Goal: Task Accomplishment & Management: Use online tool/utility

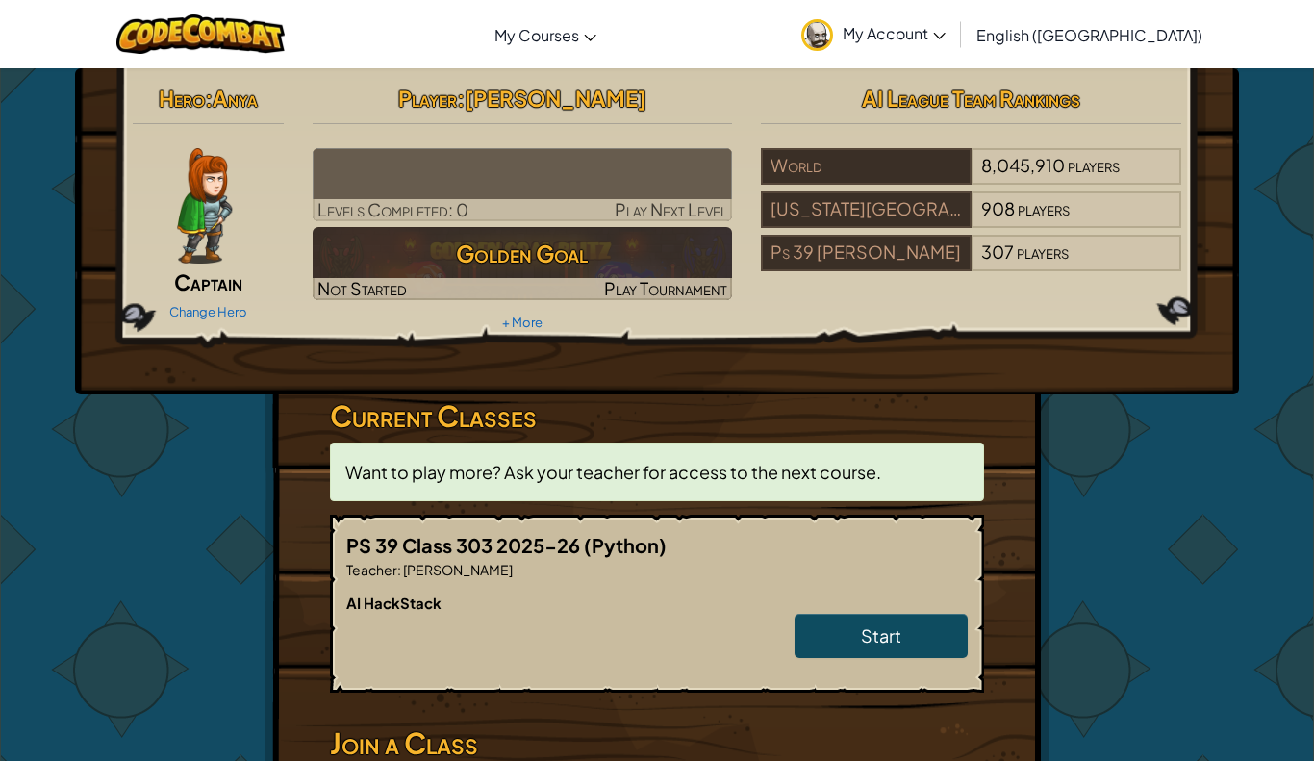
click at [193, 246] on img at bounding box center [204, 205] width 55 height 115
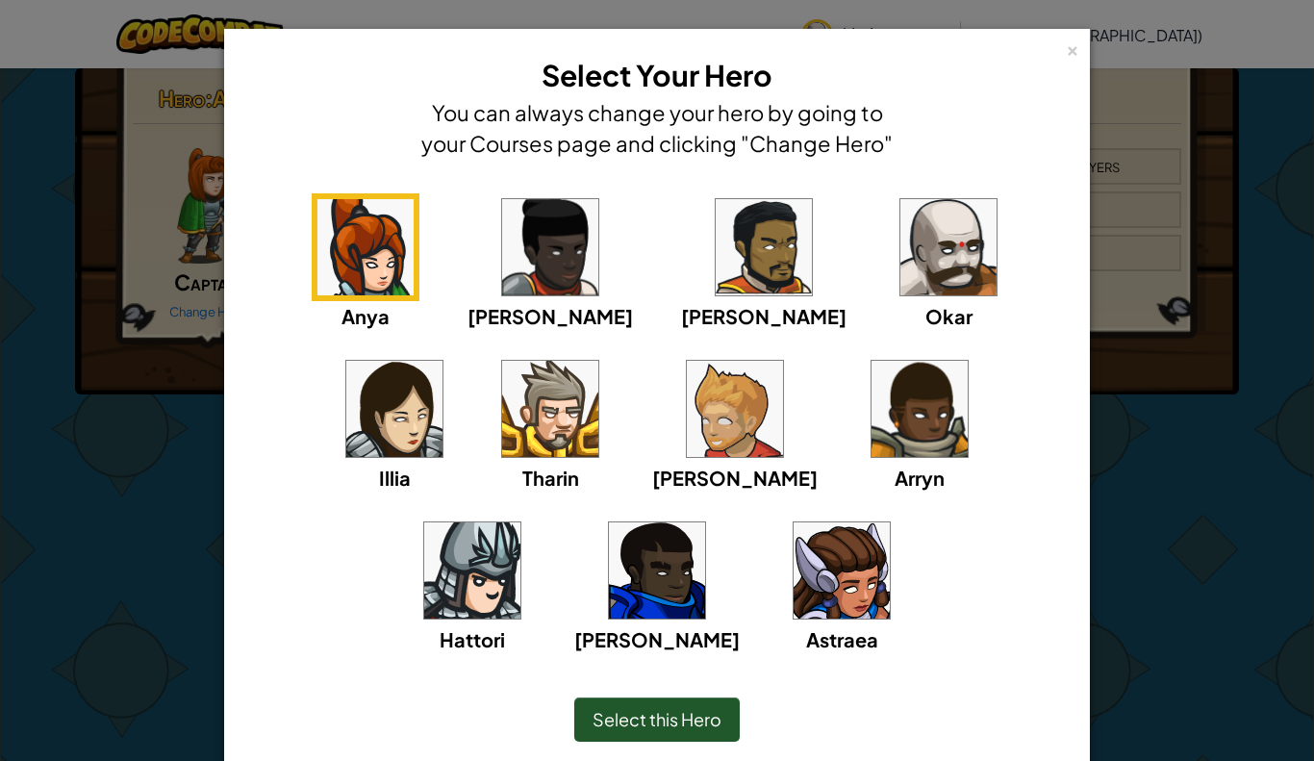
click at [144, 466] on div "× Select Your Hero You can always change your hero by going to your Courses pag…" at bounding box center [657, 380] width 1314 height 761
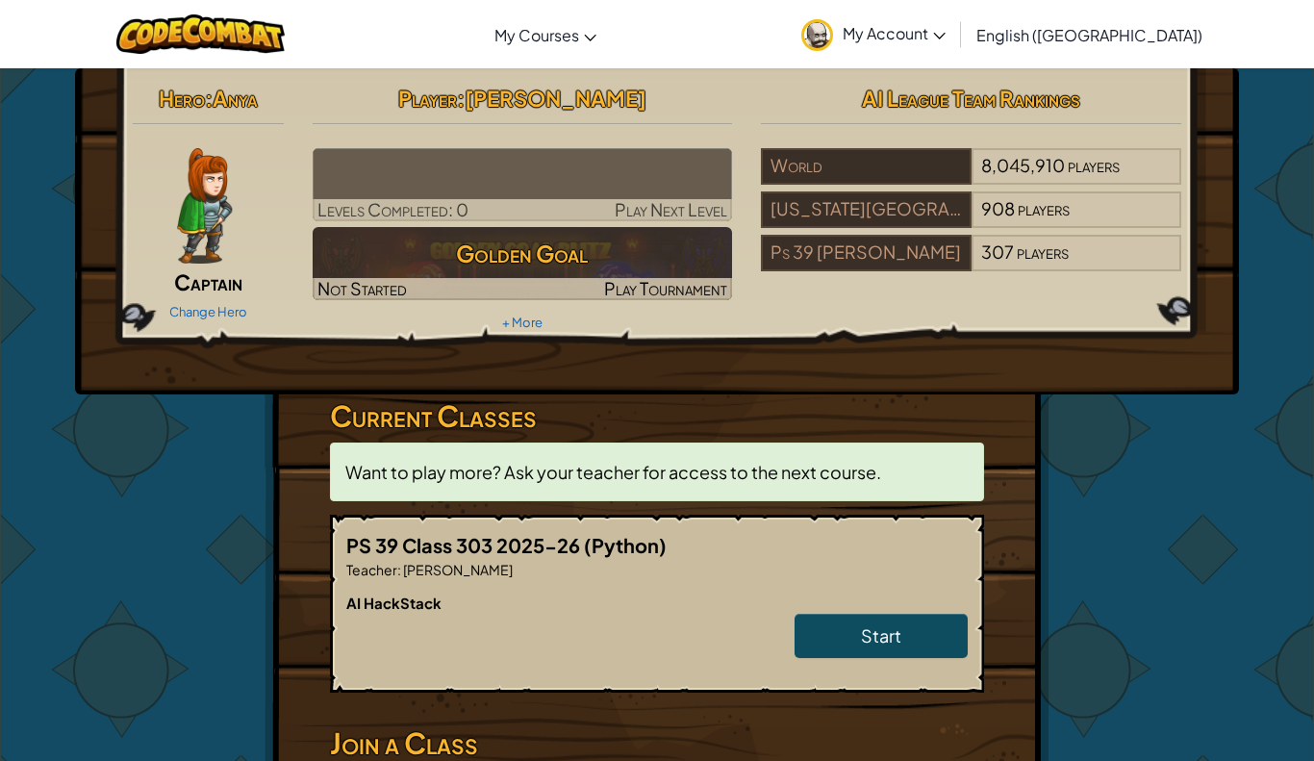
click at [188, 255] on img at bounding box center [204, 205] width 55 height 115
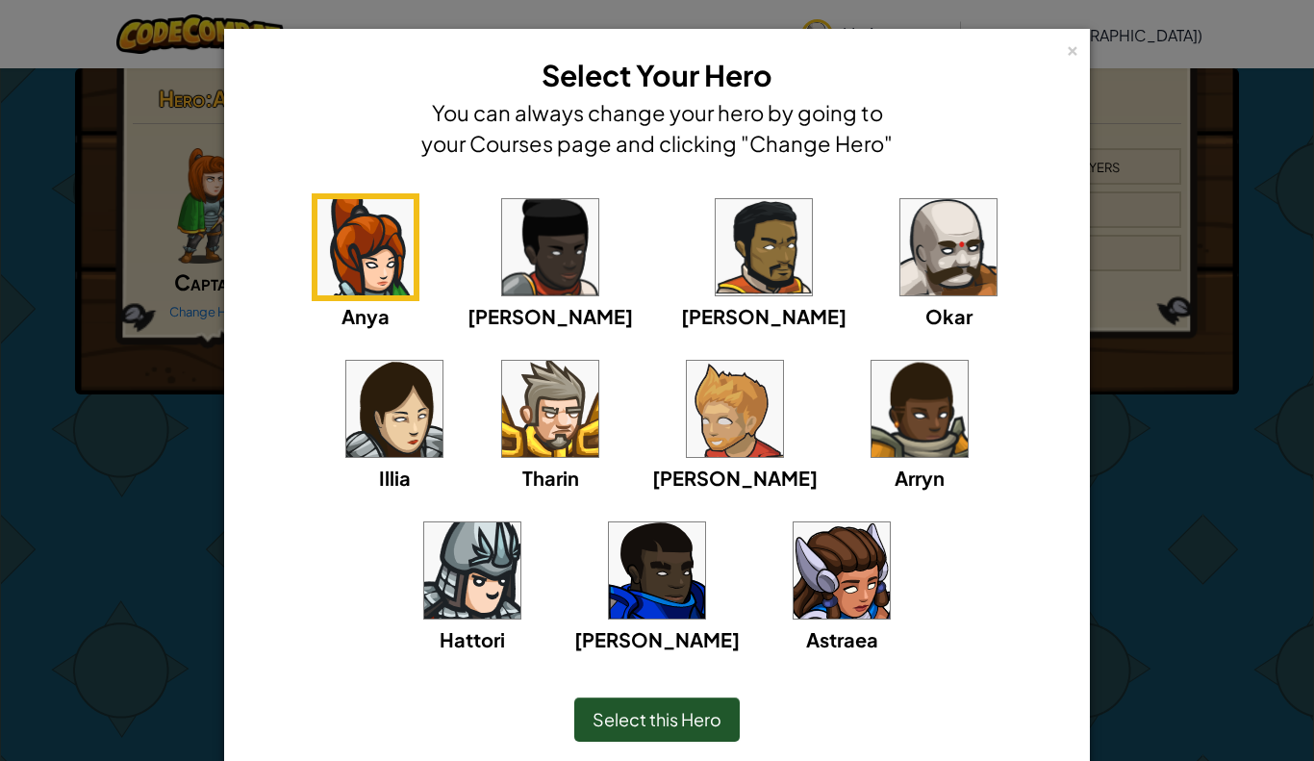
click at [900, 273] on img at bounding box center [948, 247] width 96 height 96
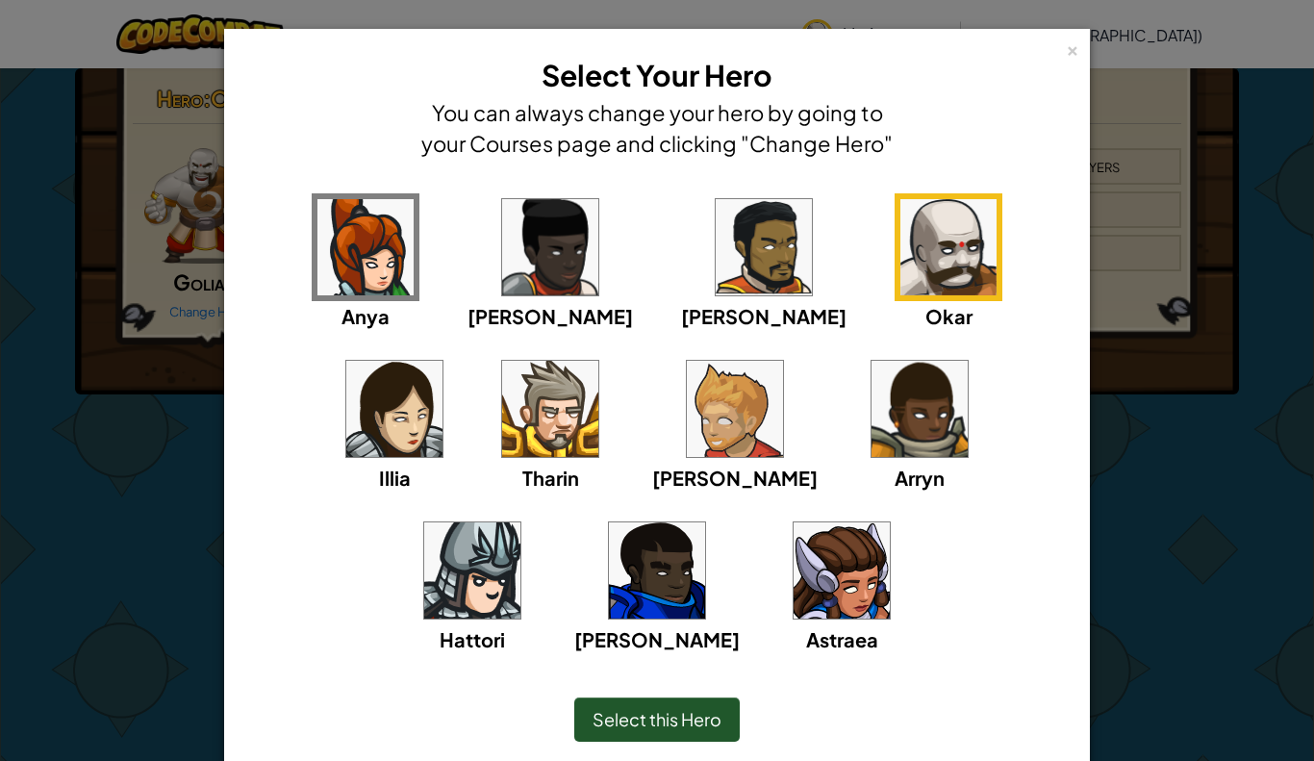
click at [502, 417] on img at bounding box center [550, 409] width 96 height 96
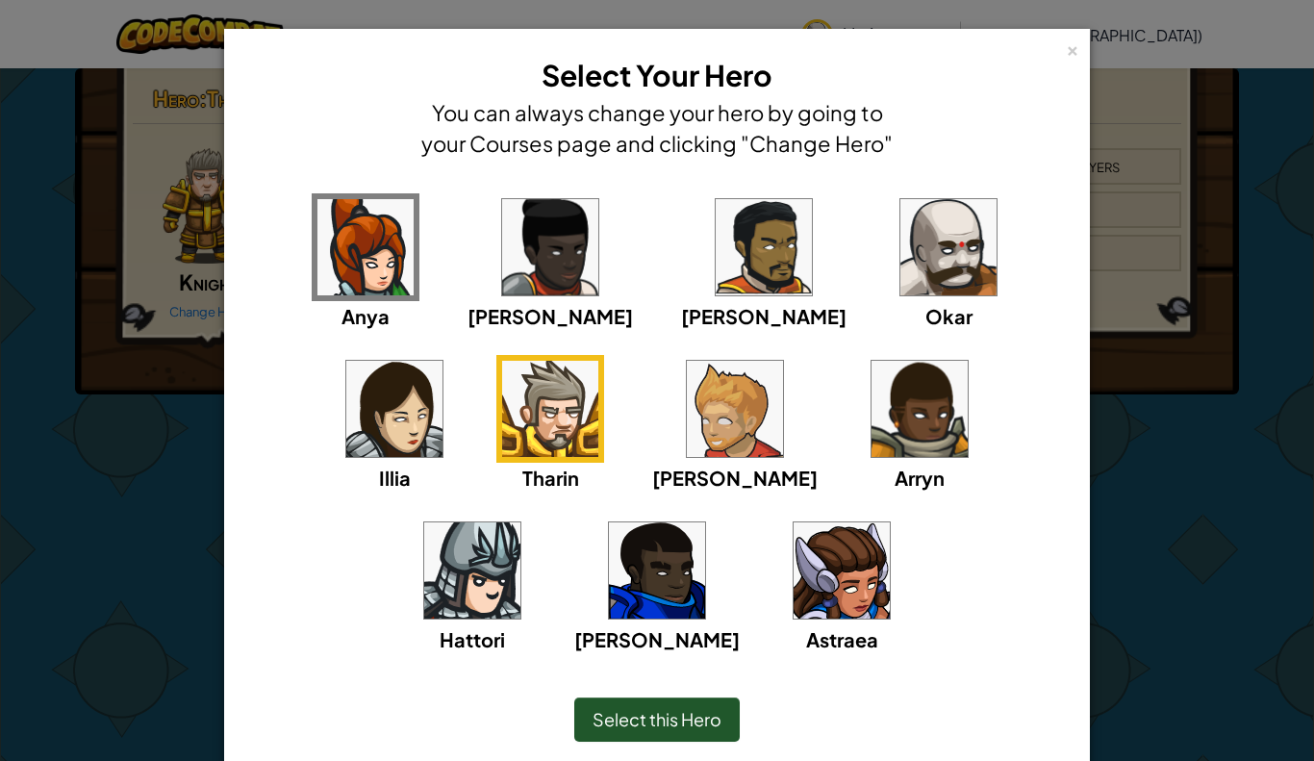
click at [317, 272] on img at bounding box center [365, 247] width 96 height 96
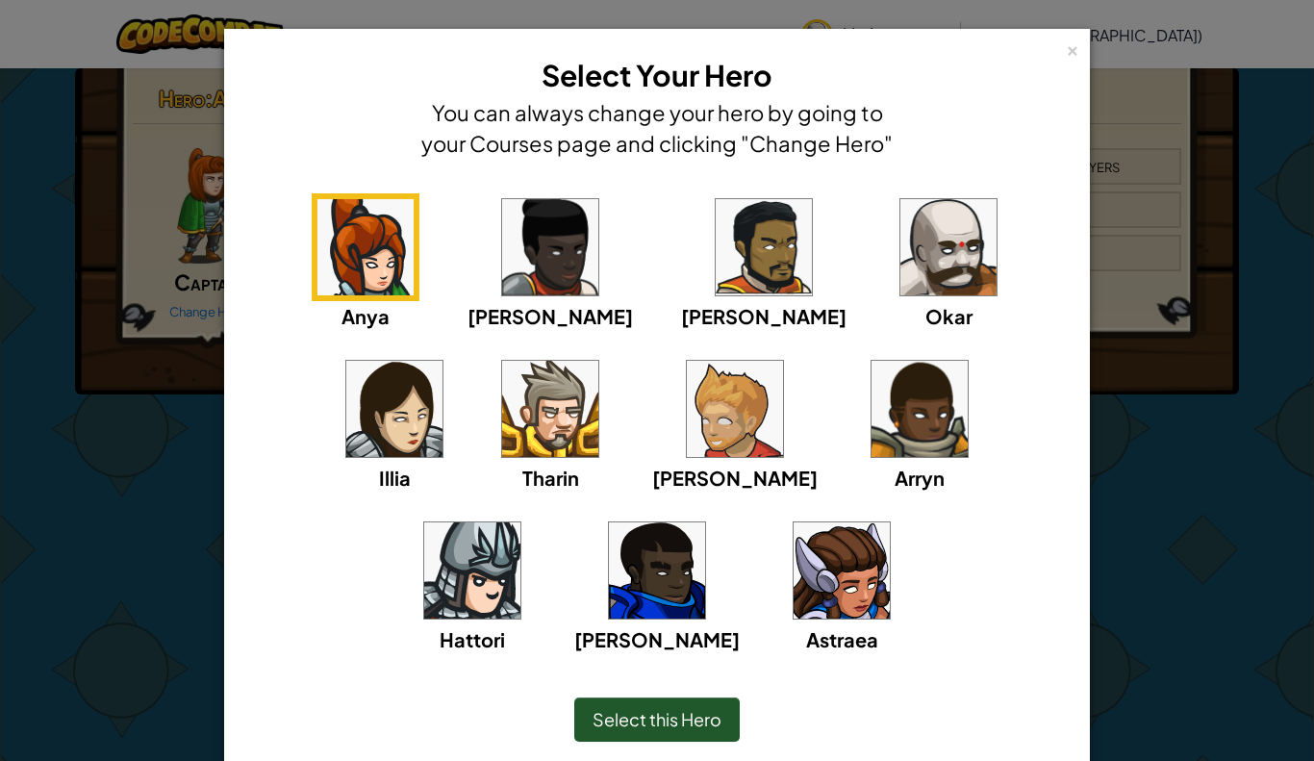
click at [502, 246] on img at bounding box center [550, 247] width 96 height 96
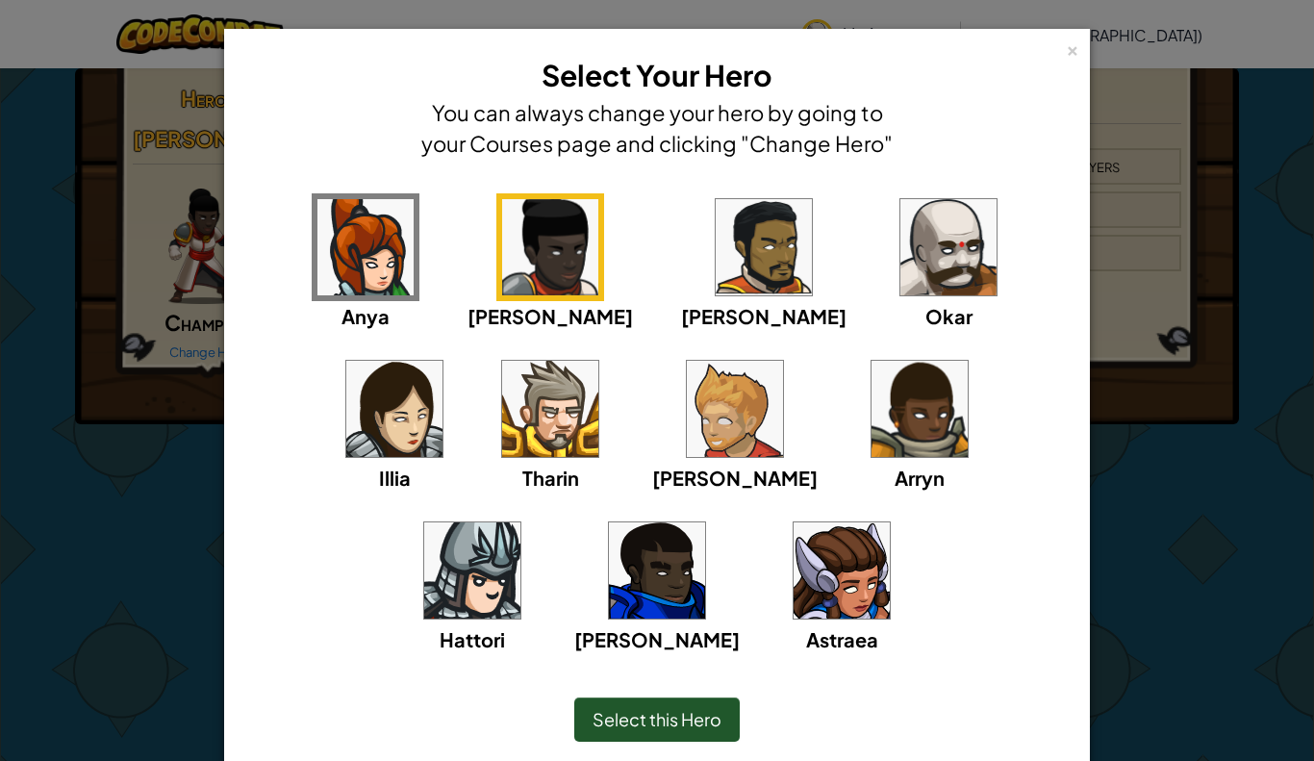
click at [716, 247] on img at bounding box center [764, 247] width 96 height 96
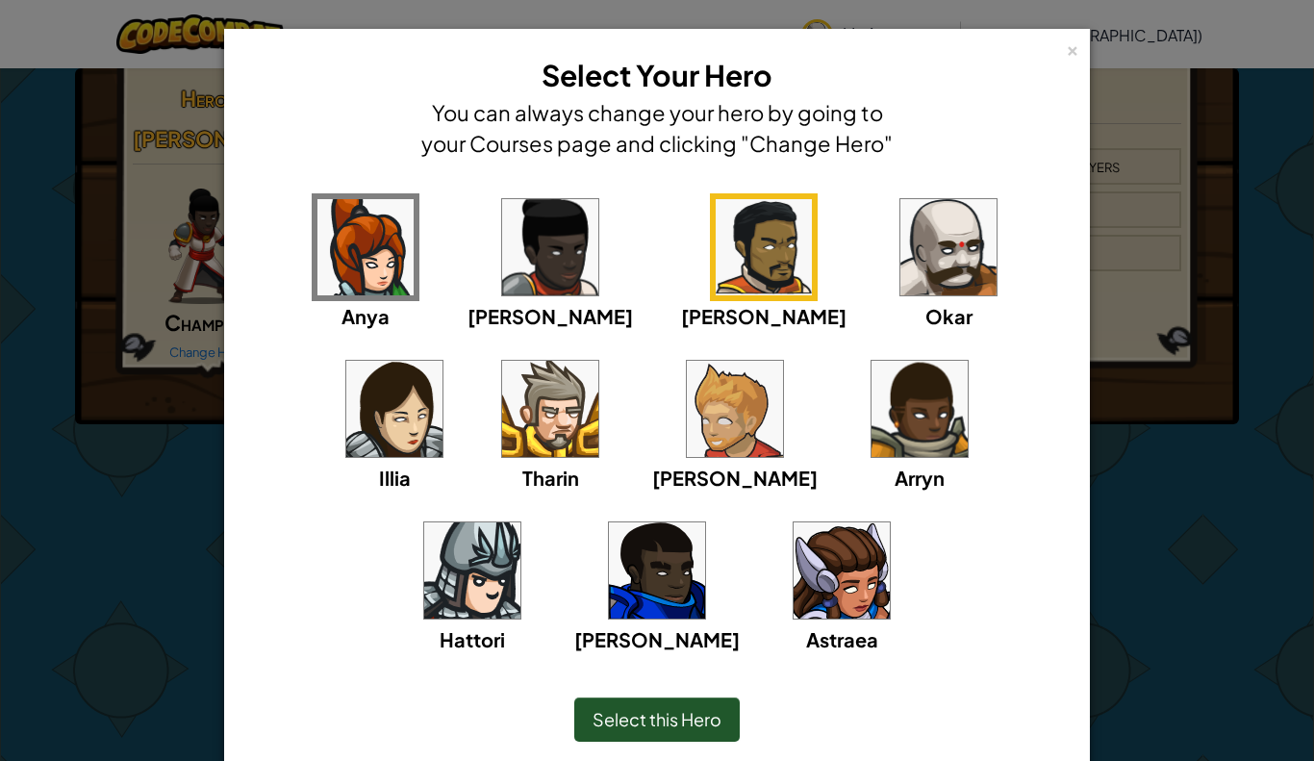
click at [900, 240] on img at bounding box center [948, 247] width 96 height 96
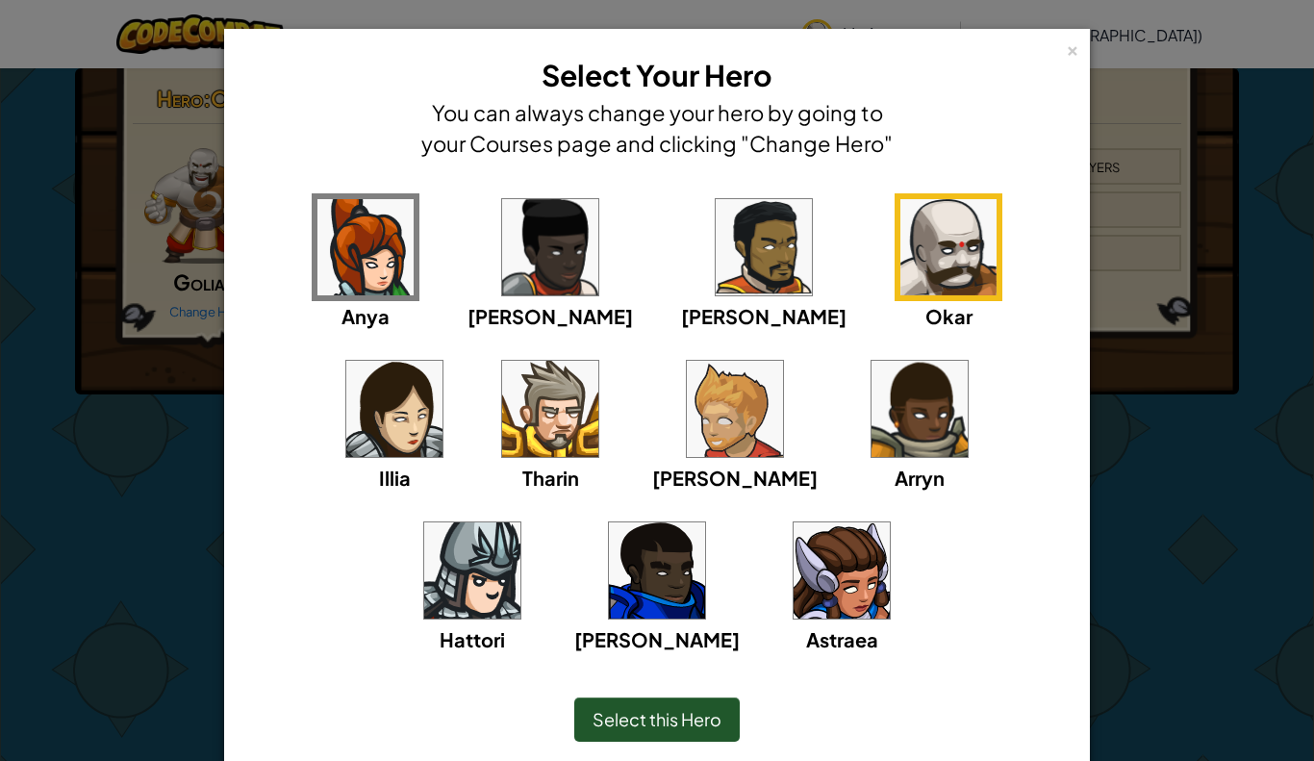
click at [442, 361] on img at bounding box center [394, 409] width 96 height 96
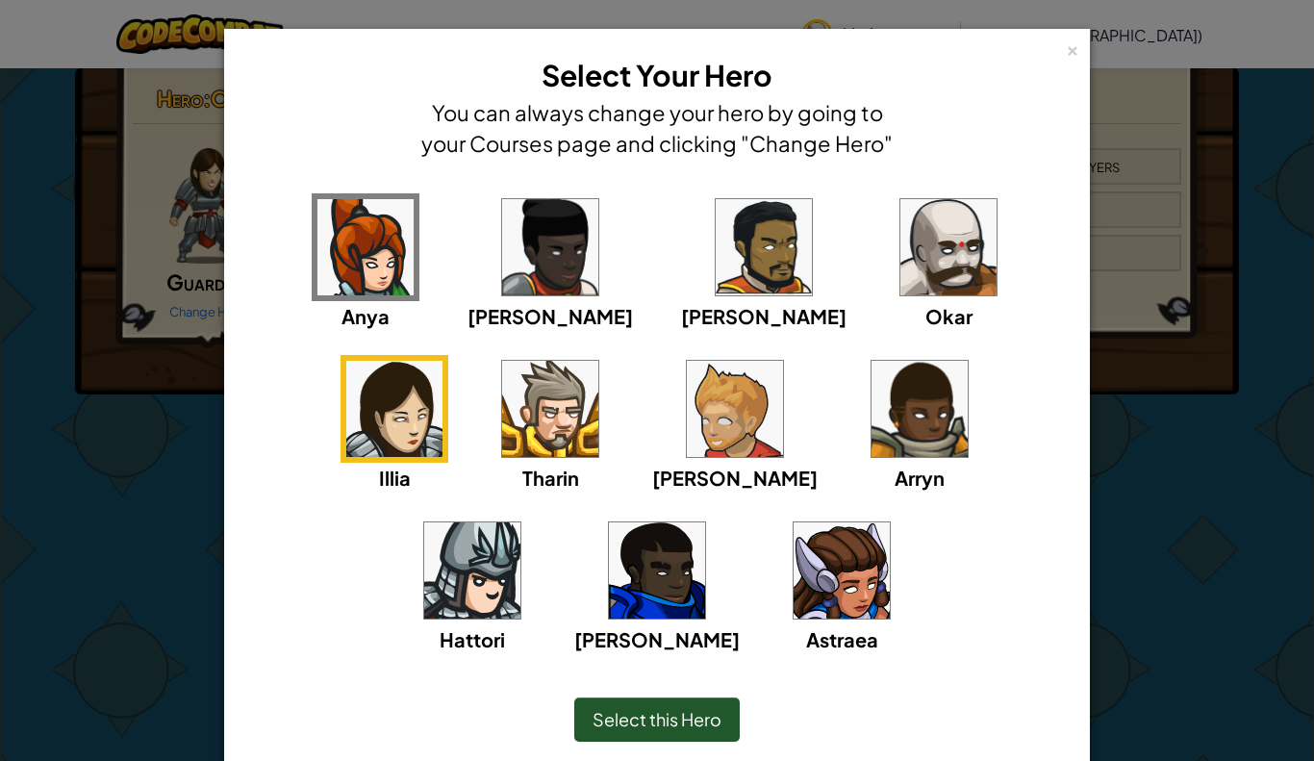
click at [502, 423] on img at bounding box center [550, 409] width 96 height 96
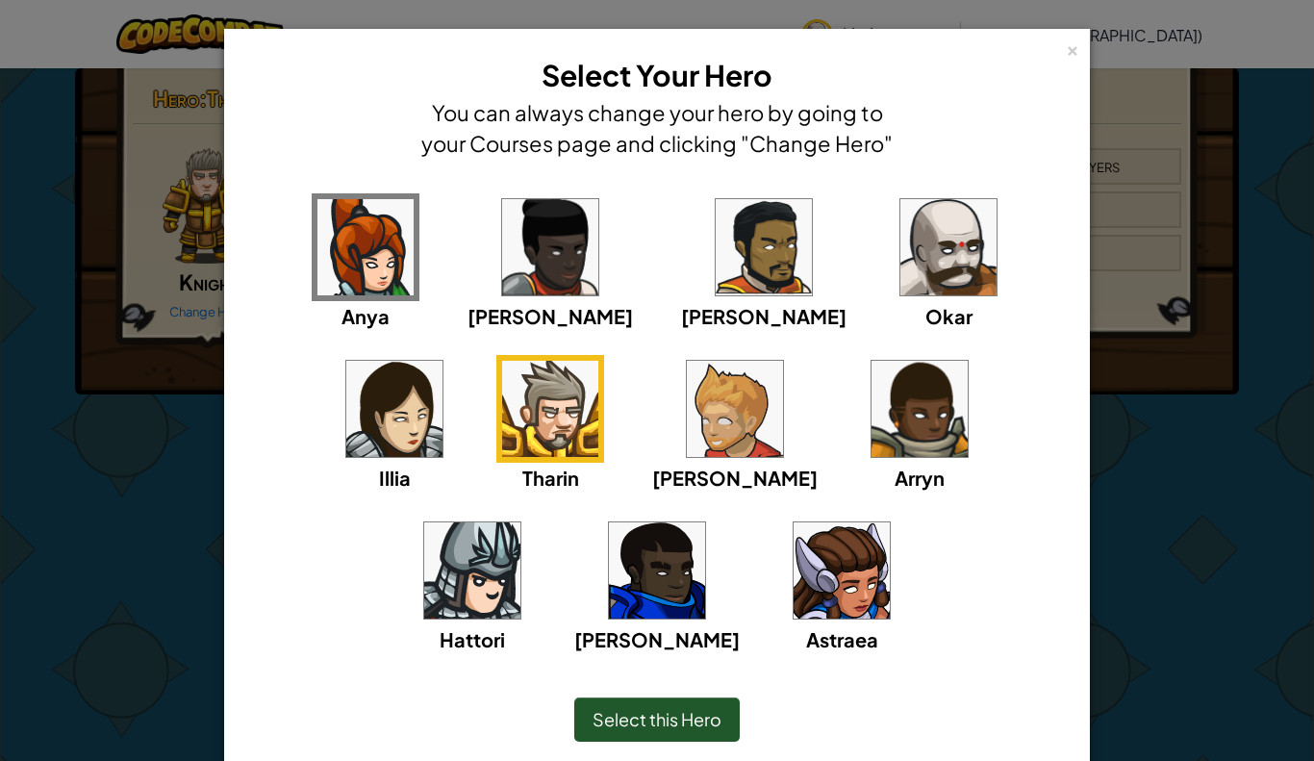
click at [687, 405] on img at bounding box center [735, 409] width 96 height 96
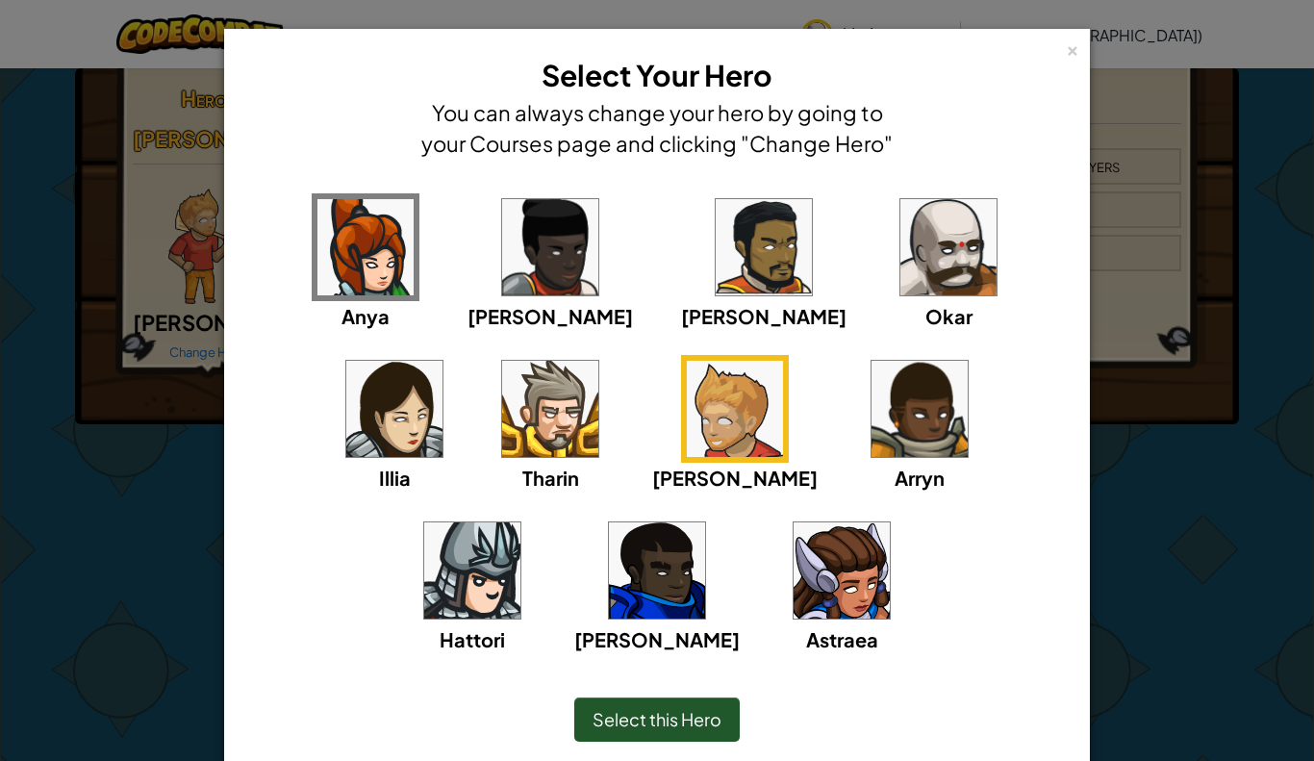
click at [871, 411] on img at bounding box center [919, 409] width 96 height 96
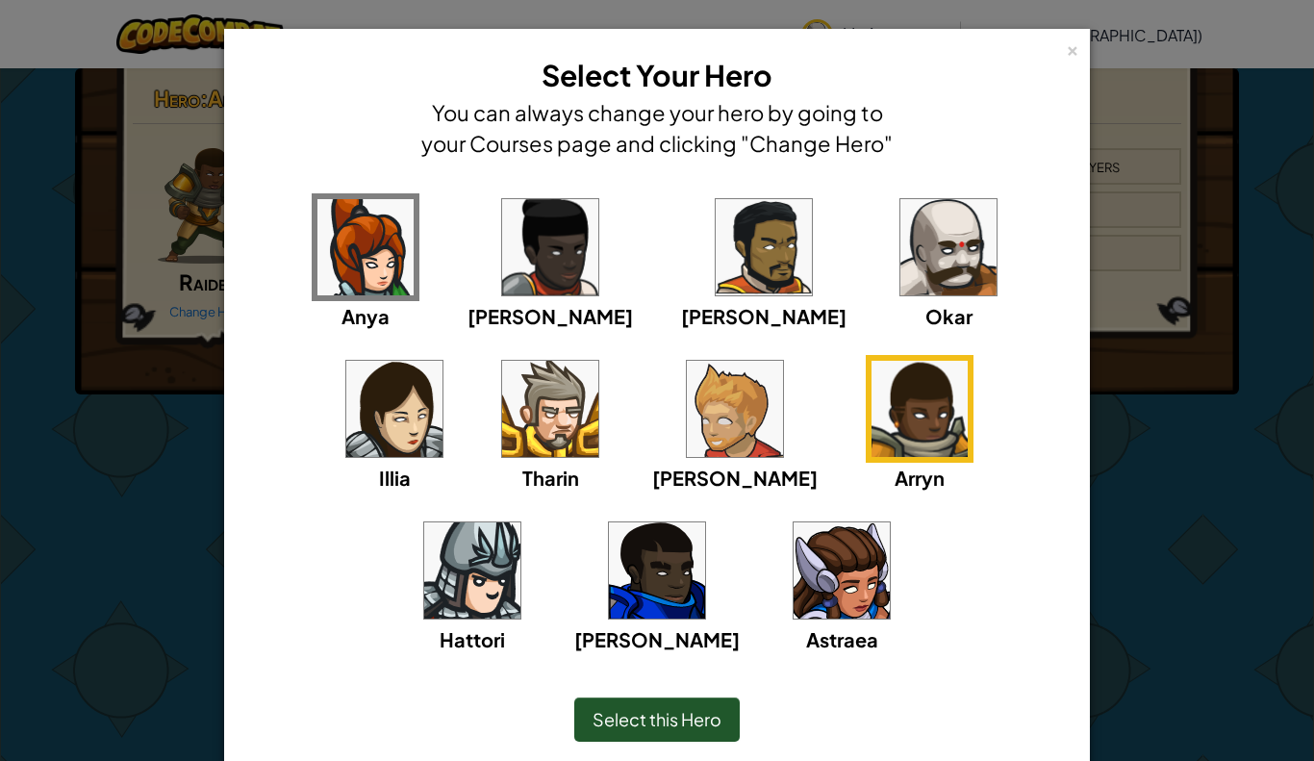
click at [520, 522] on img at bounding box center [472, 570] width 96 height 96
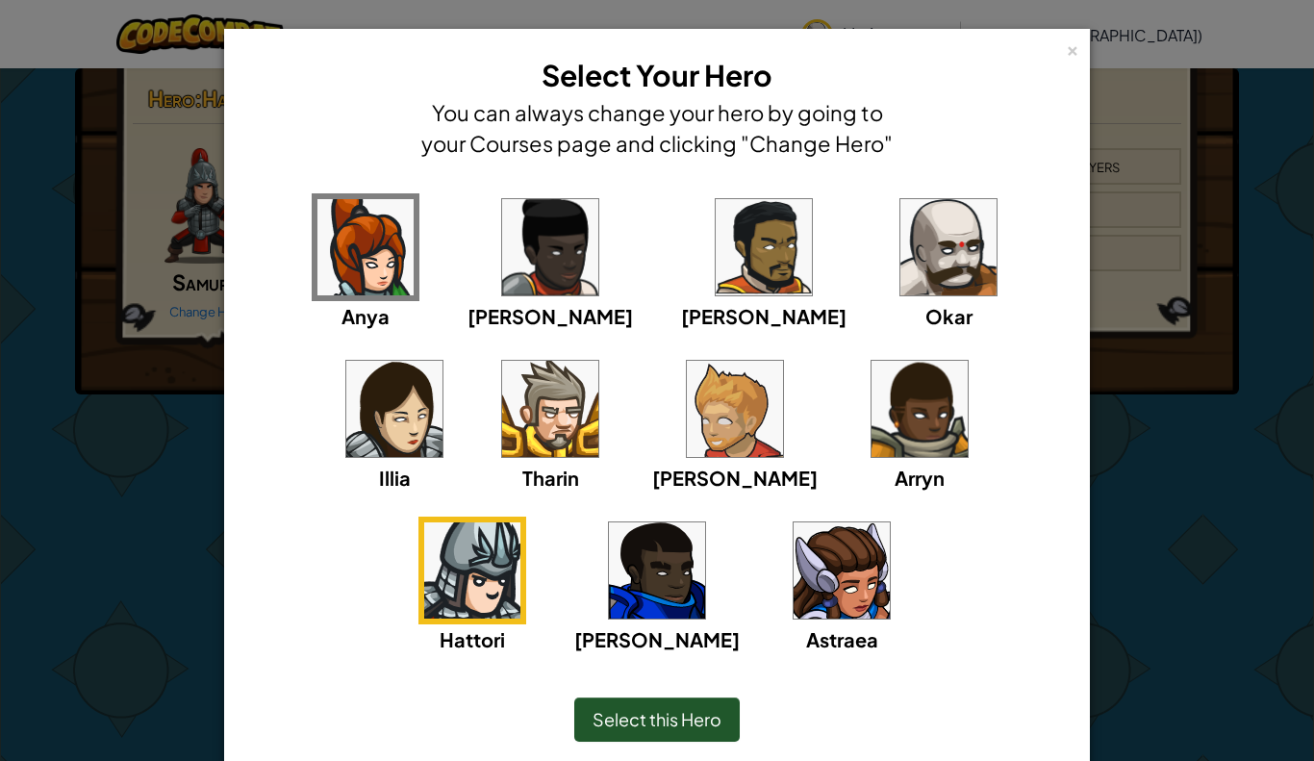
click at [705, 522] on img at bounding box center [657, 570] width 96 height 96
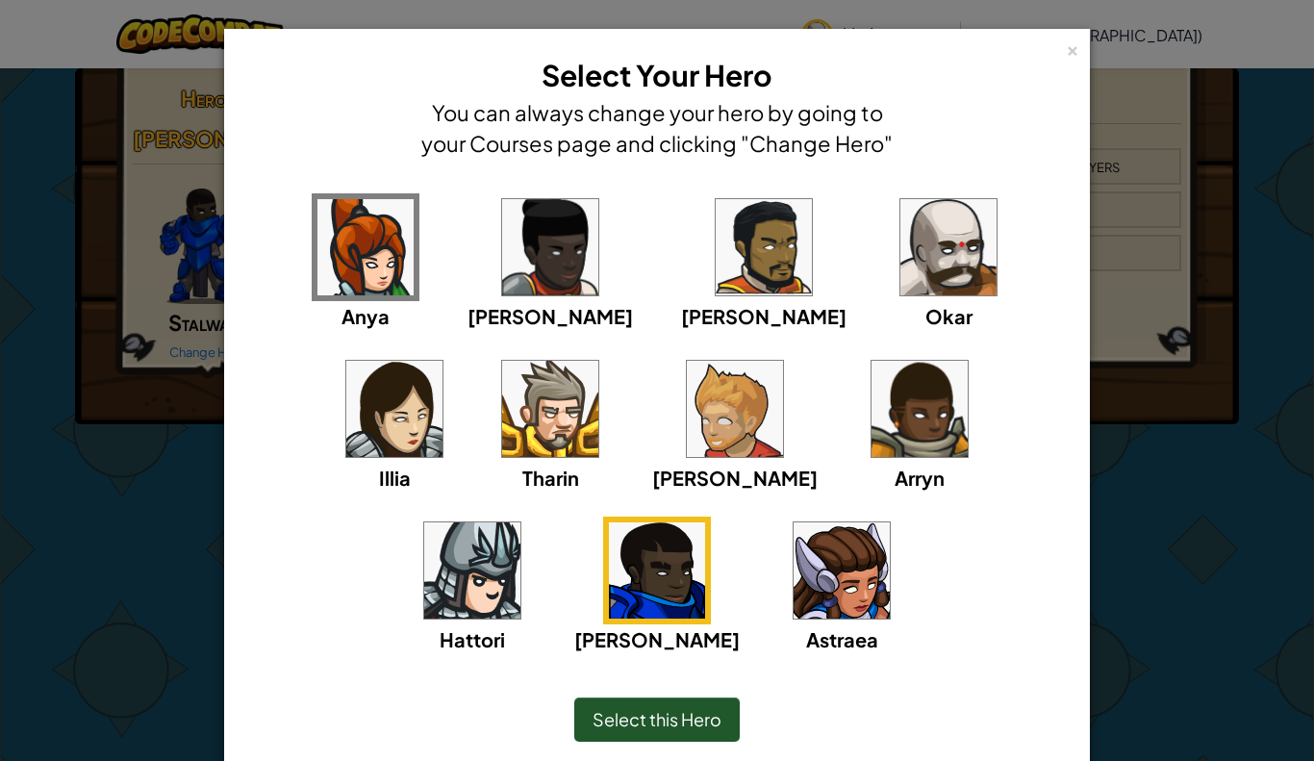
click at [793, 545] on img at bounding box center [841, 570] width 96 height 96
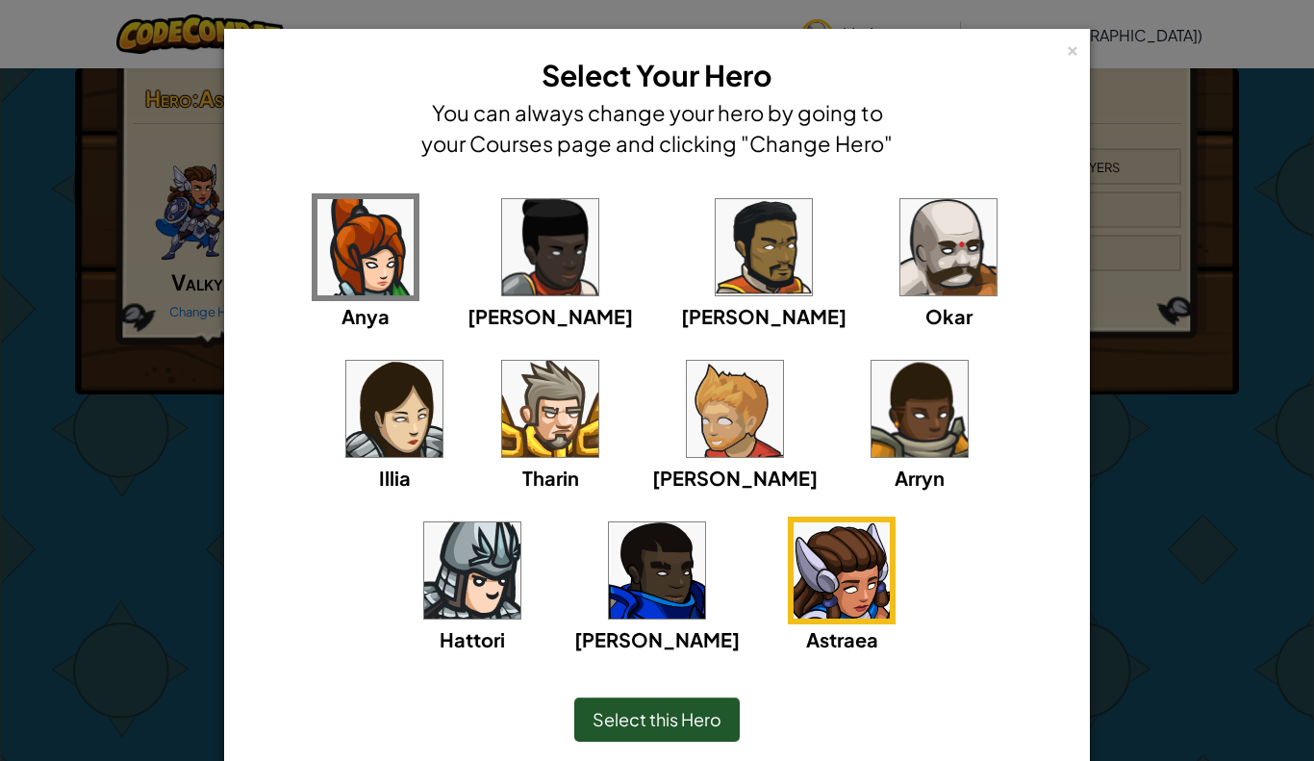
click at [793, 600] on img at bounding box center [841, 570] width 96 height 96
click at [900, 263] on img at bounding box center [948, 247] width 96 height 96
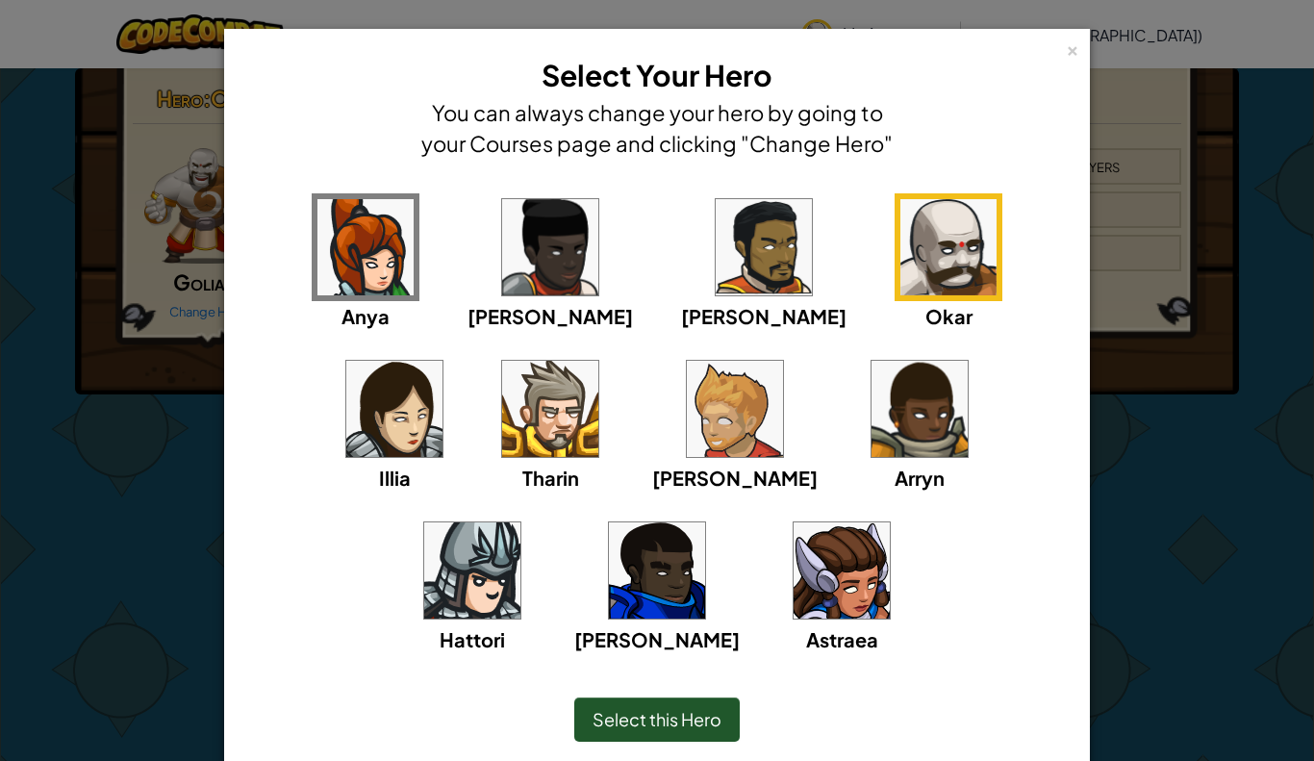
click at [689, 724] on span "Select this Hero" at bounding box center [656, 719] width 129 height 22
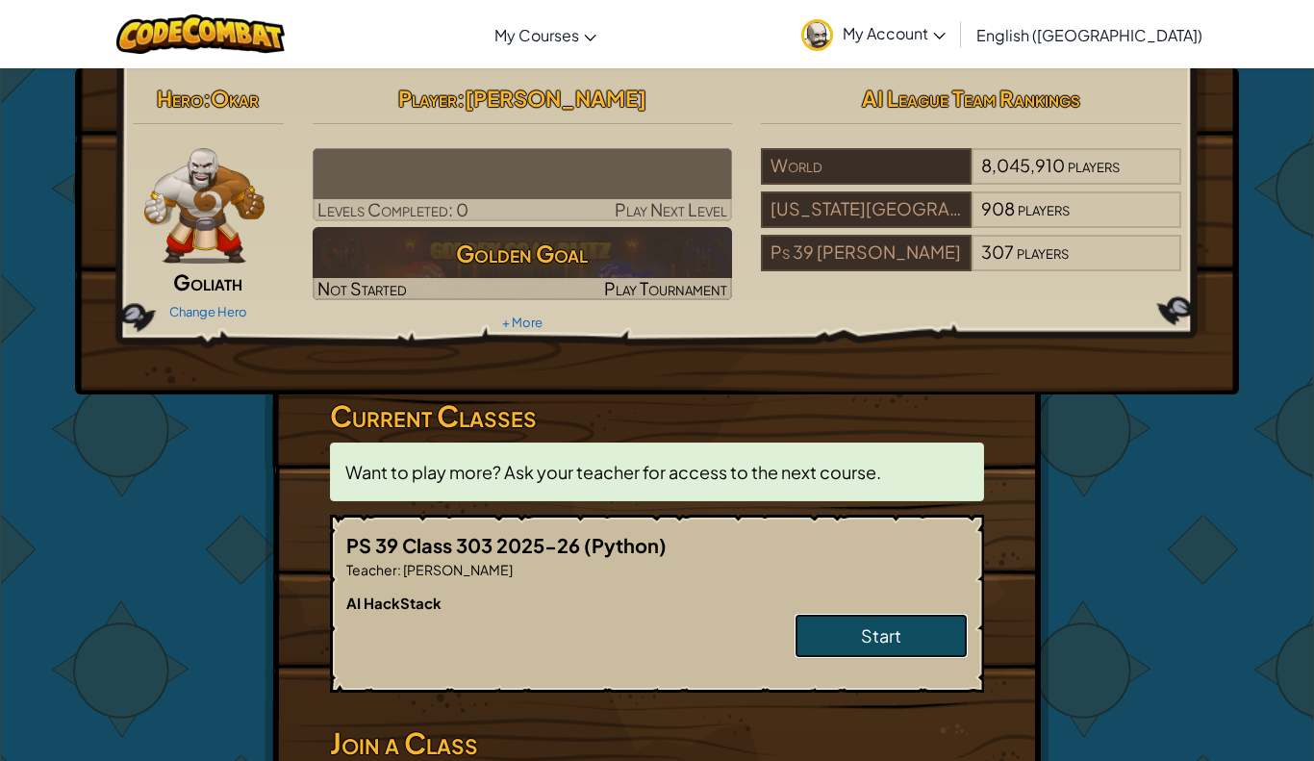
click at [931, 653] on link "Start" at bounding box center [880, 636] width 173 height 44
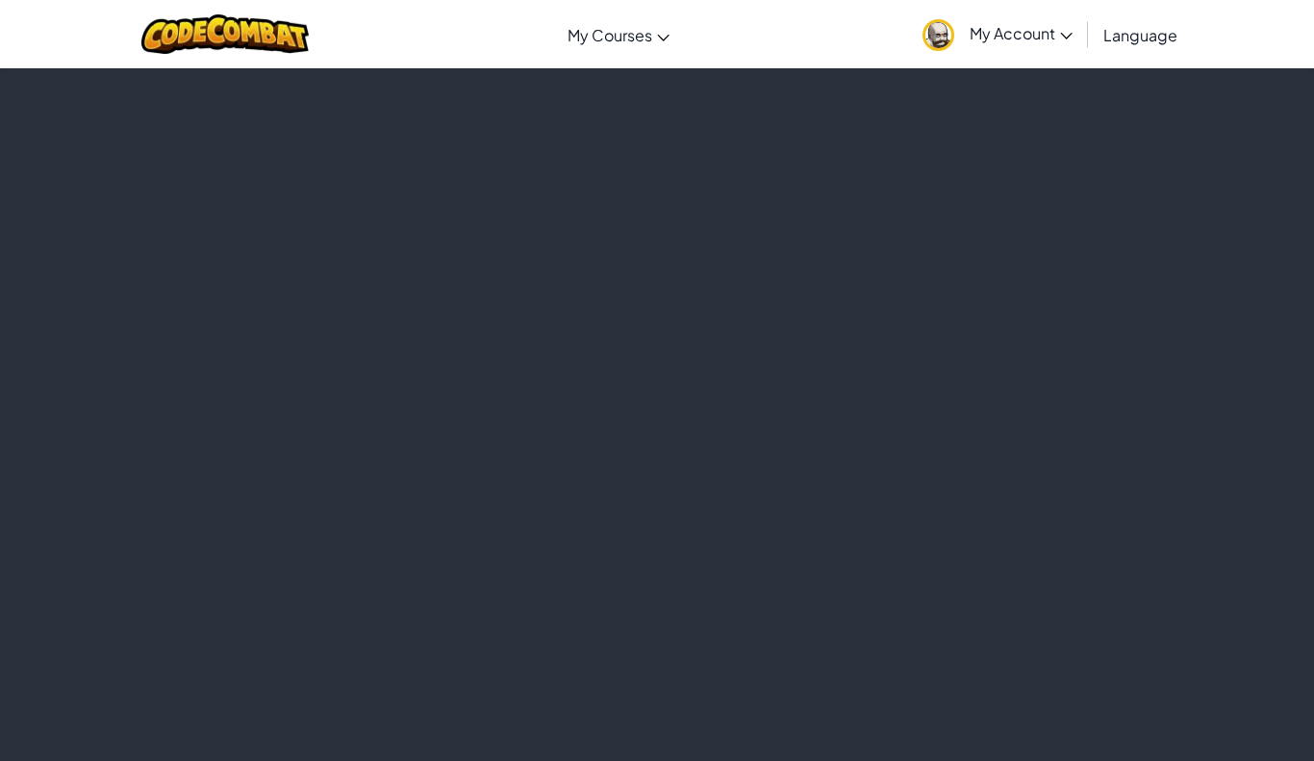
click at [918, 634] on div at bounding box center [657, 413] width 1314 height 693
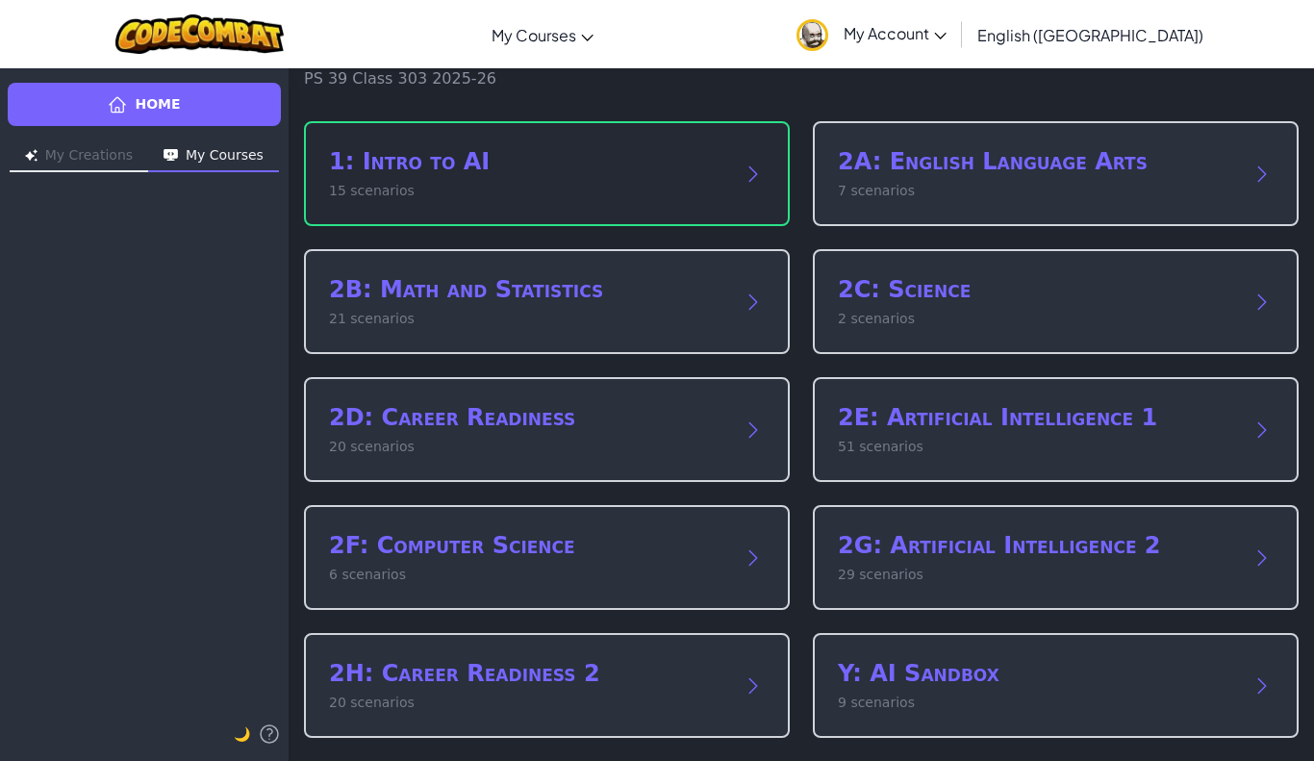
click at [665, 179] on div "1: Intro to AI 15 scenarios" at bounding box center [527, 173] width 397 height 55
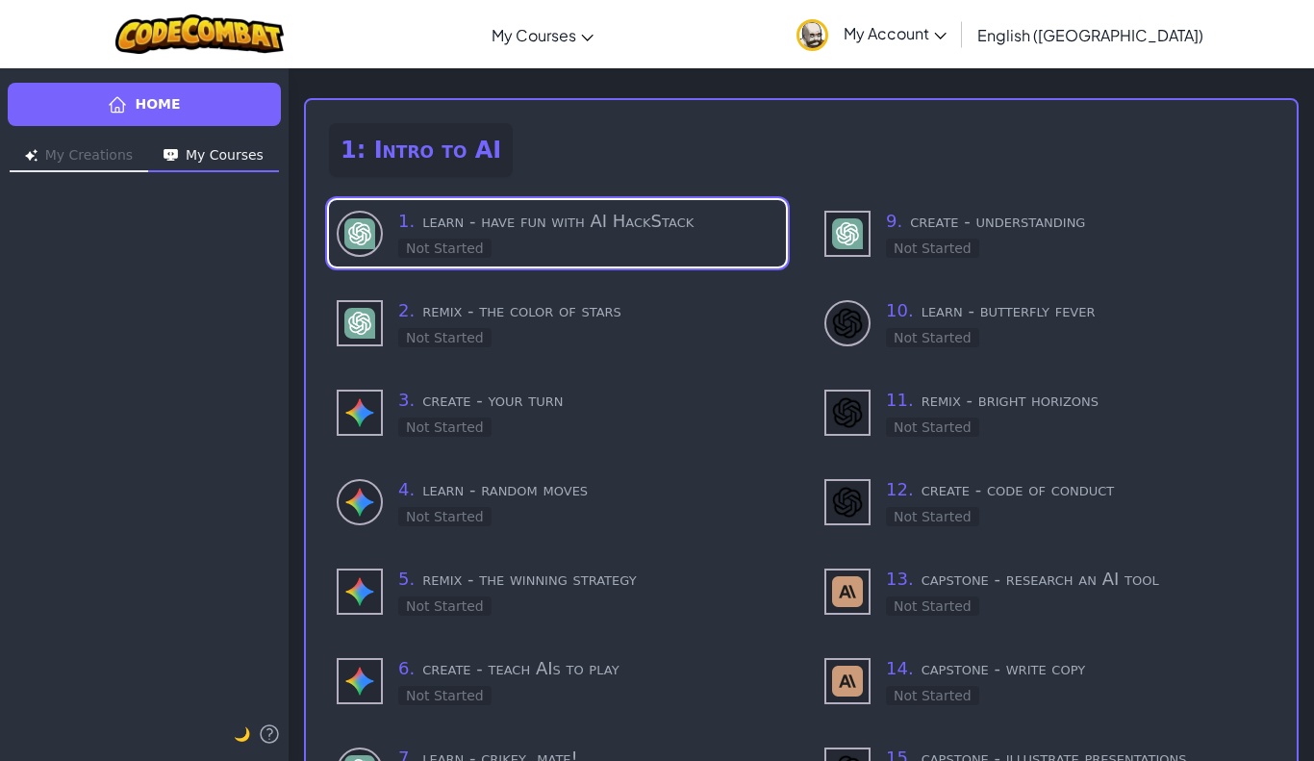
scroll to position [71, 0]
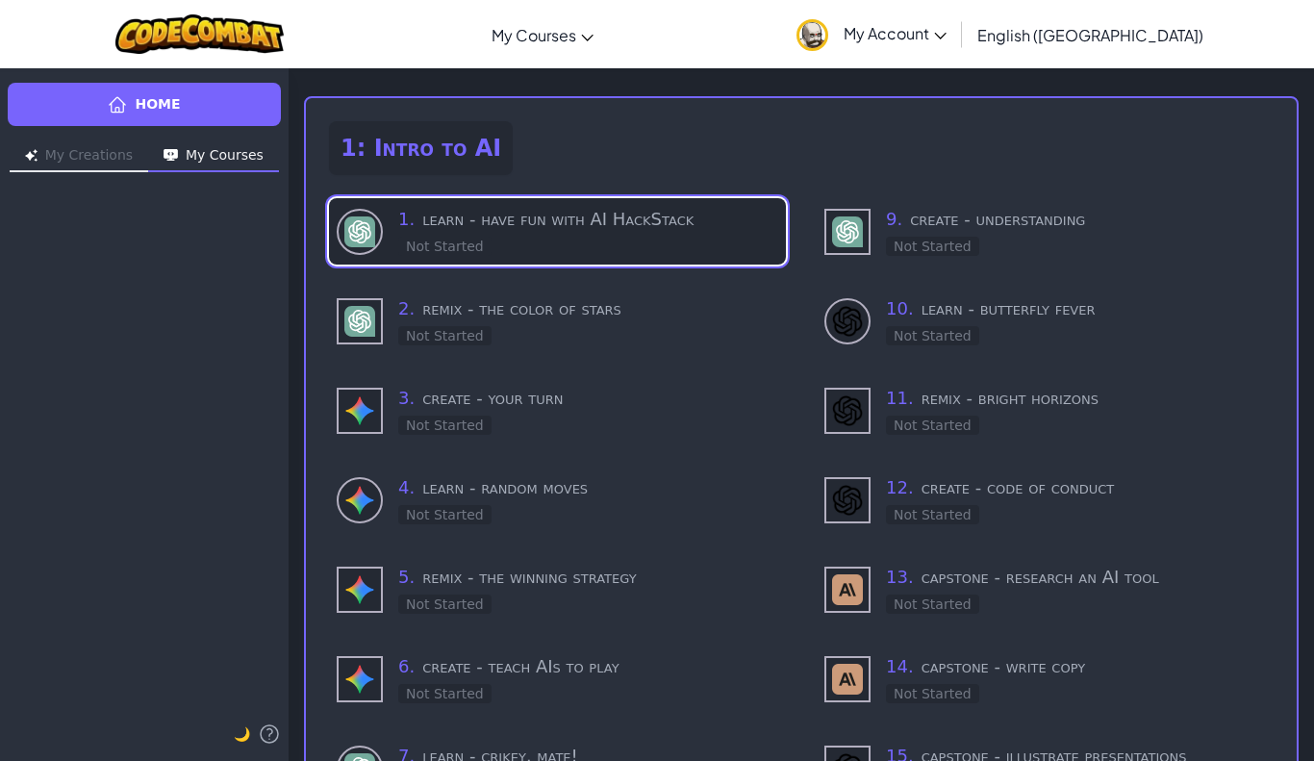
click at [554, 230] on h3 "1 . learn - have fun with AI HackStack" at bounding box center [588, 219] width 380 height 27
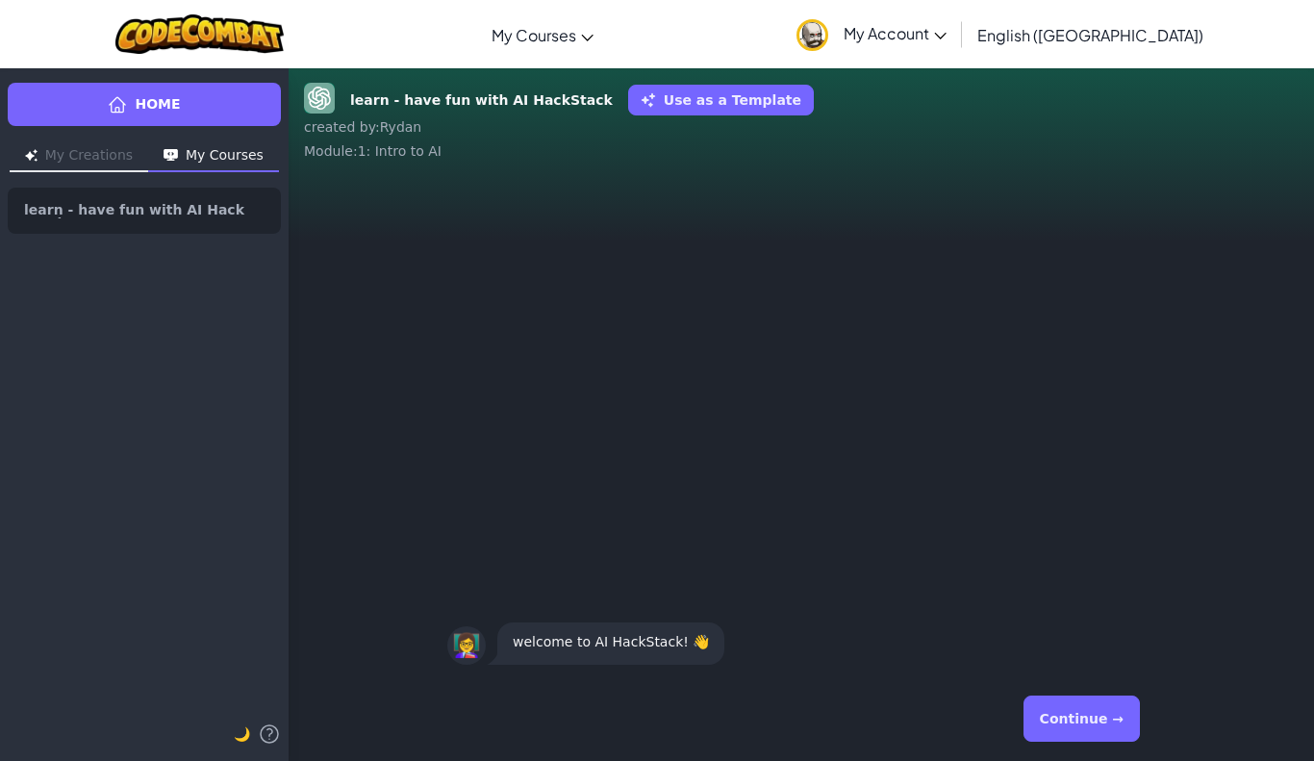
click at [1086, 719] on button "Continue →" at bounding box center [1081, 718] width 116 height 46
click at [1093, 723] on button "Continue →" at bounding box center [1081, 718] width 116 height 46
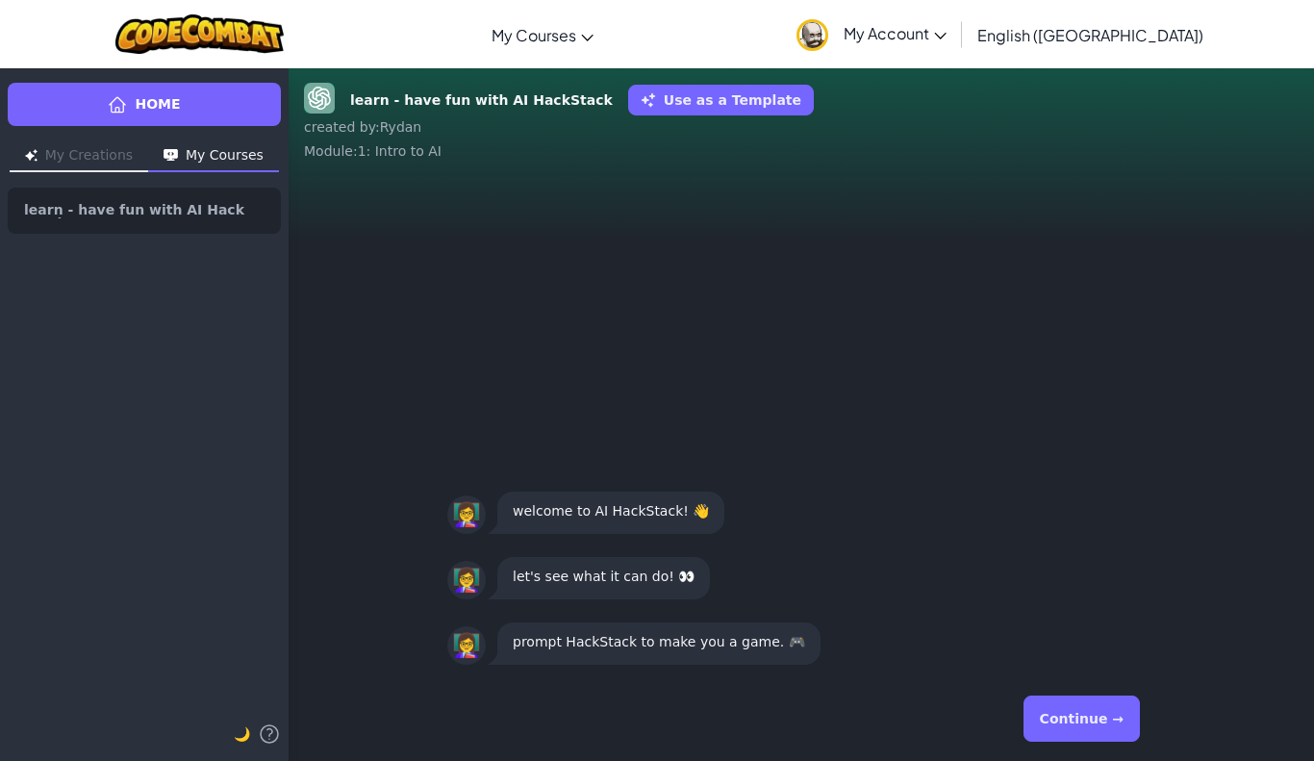
click at [1097, 725] on button "Continue →" at bounding box center [1081, 718] width 116 height 46
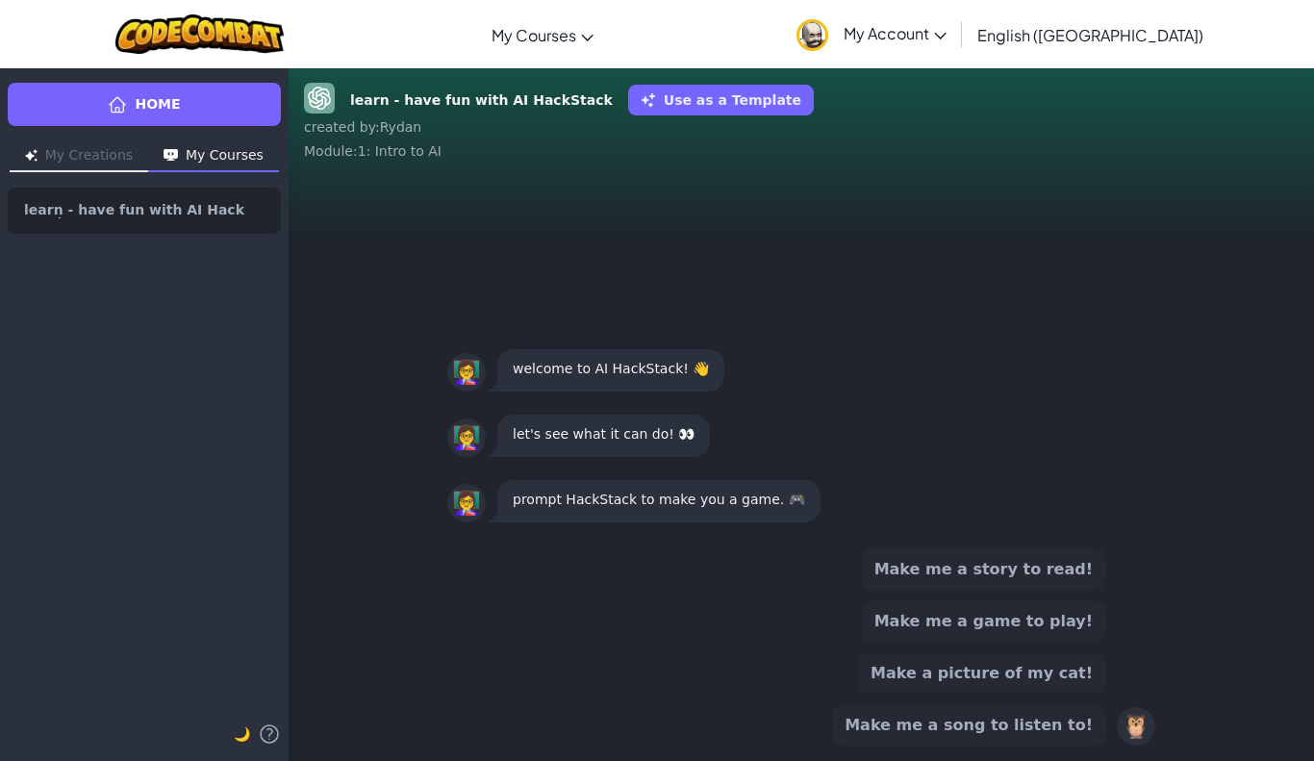
click at [1065, 629] on button "Make me a game to play!" at bounding box center [983, 621] width 243 height 40
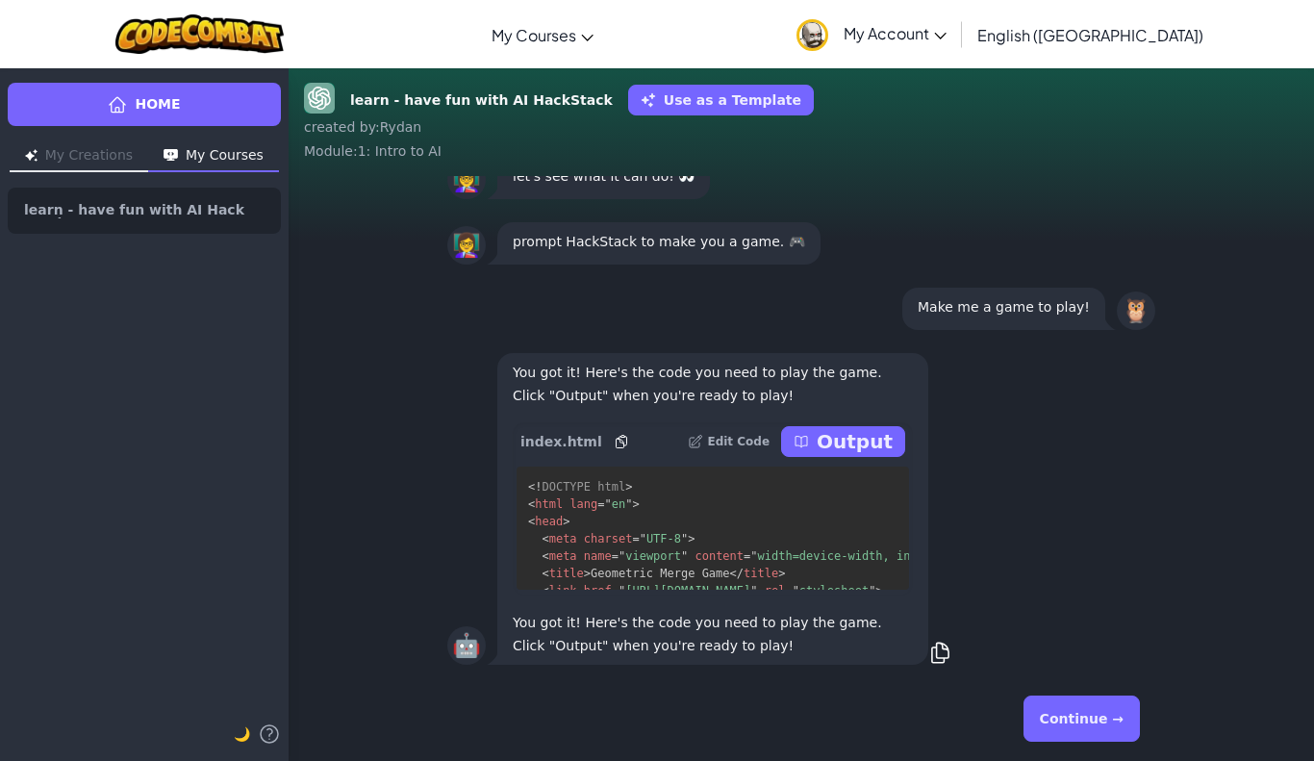
click at [874, 437] on p "Output" at bounding box center [855, 441] width 76 height 27
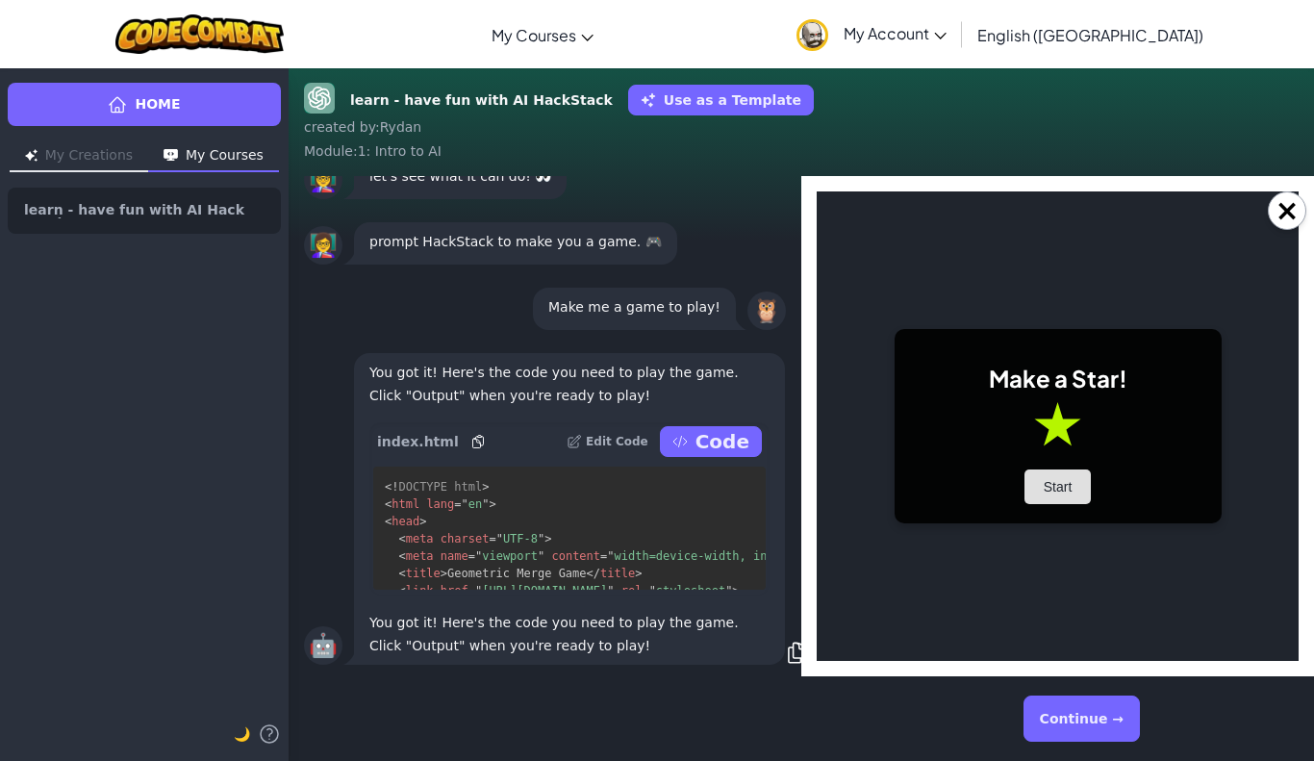
click at [1061, 495] on button "Start" at bounding box center [1057, 486] width 67 height 35
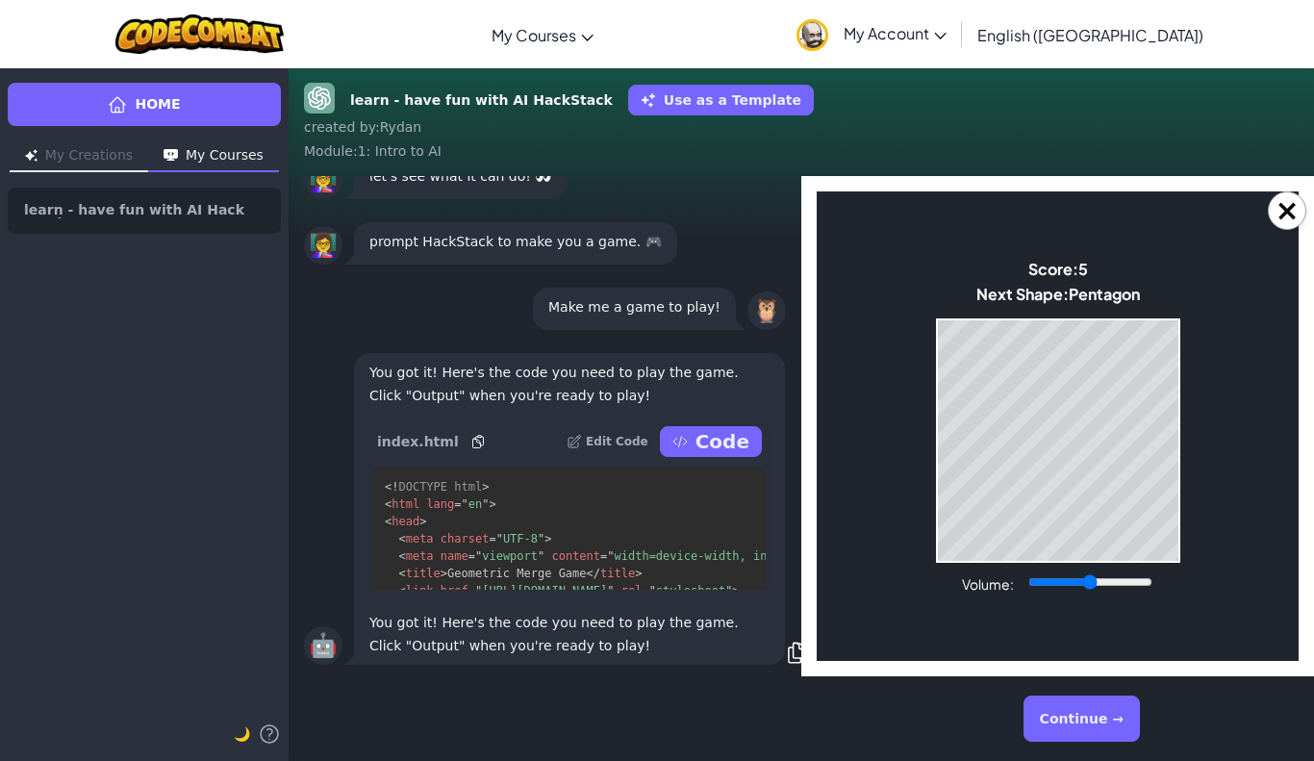
click at [1065, 280] on div "Score: 5 Next Shape: Pentagon" at bounding box center [1057, 284] width 163 height 50
click at [1025, 287] on div "Next Shape: Hexagon" at bounding box center [1057, 294] width 159 height 20
click at [992, 309] on body "Make a Star! Start Score: 19 Next Shape: Triangle Game Over Your stack reached …" at bounding box center [1058, 425] width 482 height 469
click at [974, 289] on body "Make a Star! Start Score: 19 Next Shape: Triangle Game Over Your stack reached …" at bounding box center [1058, 425] width 482 height 469
click at [988, 305] on div "Score: 19 Next Shape: Triangle" at bounding box center [1058, 284] width 150 height 50
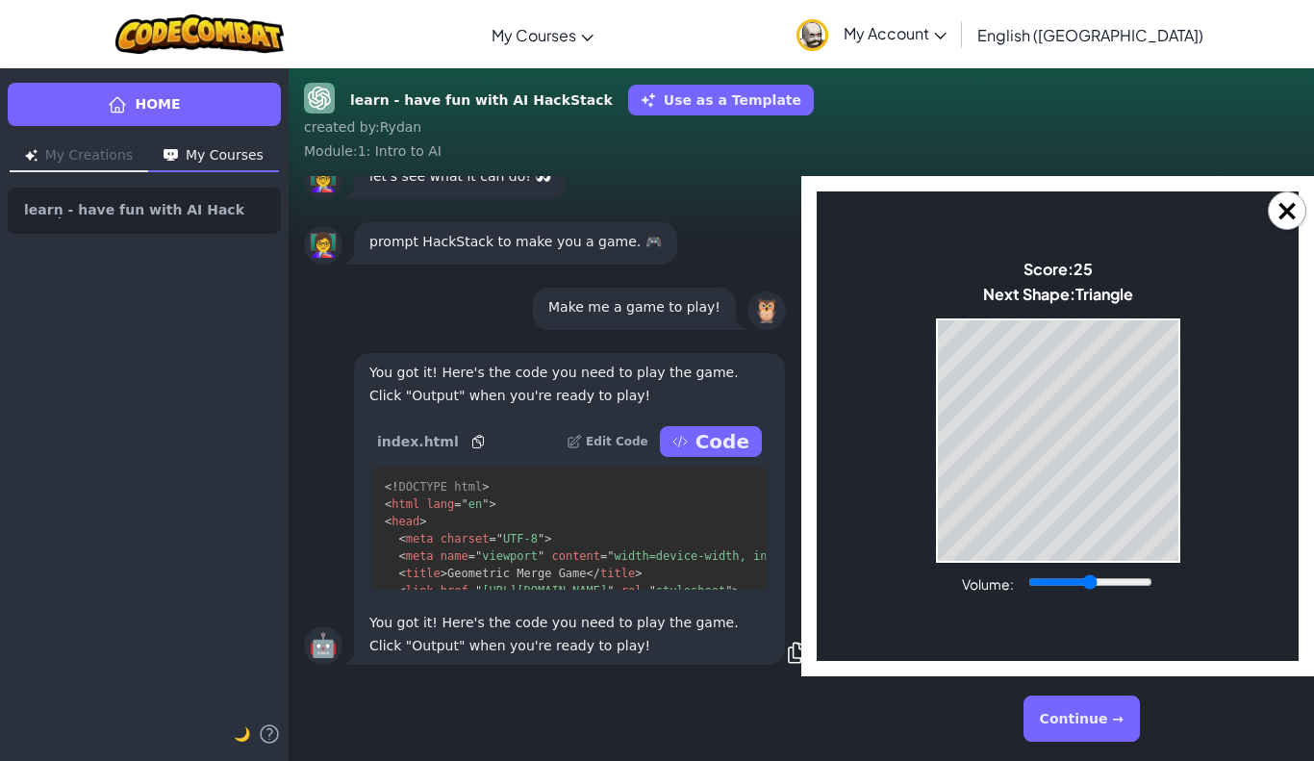
click at [1146, 286] on body "Make a Star! Start Score: 25 Next Shape: Triangle Game Over Your stack reached …" at bounding box center [1058, 425] width 482 height 469
click at [1047, 235] on body "Make a Star! Start Score: 27 Next Shape: Square Game Over Your stack reached th…" at bounding box center [1058, 425] width 482 height 469
click at [1053, 240] on body "Make a Star! Start Score: 27 Next Shape: Square Game Over Your stack reached th…" at bounding box center [1058, 425] width 482 height 469
click at [1052, 280] on div "Score: 46 Next Shape: Circle" at bounding box center [1058, 284] width 137 height 50
click at [1043, 281] on div "Score: 46 Next Shape: Circle" at bounding box center [1058, 284] width 137 height 50
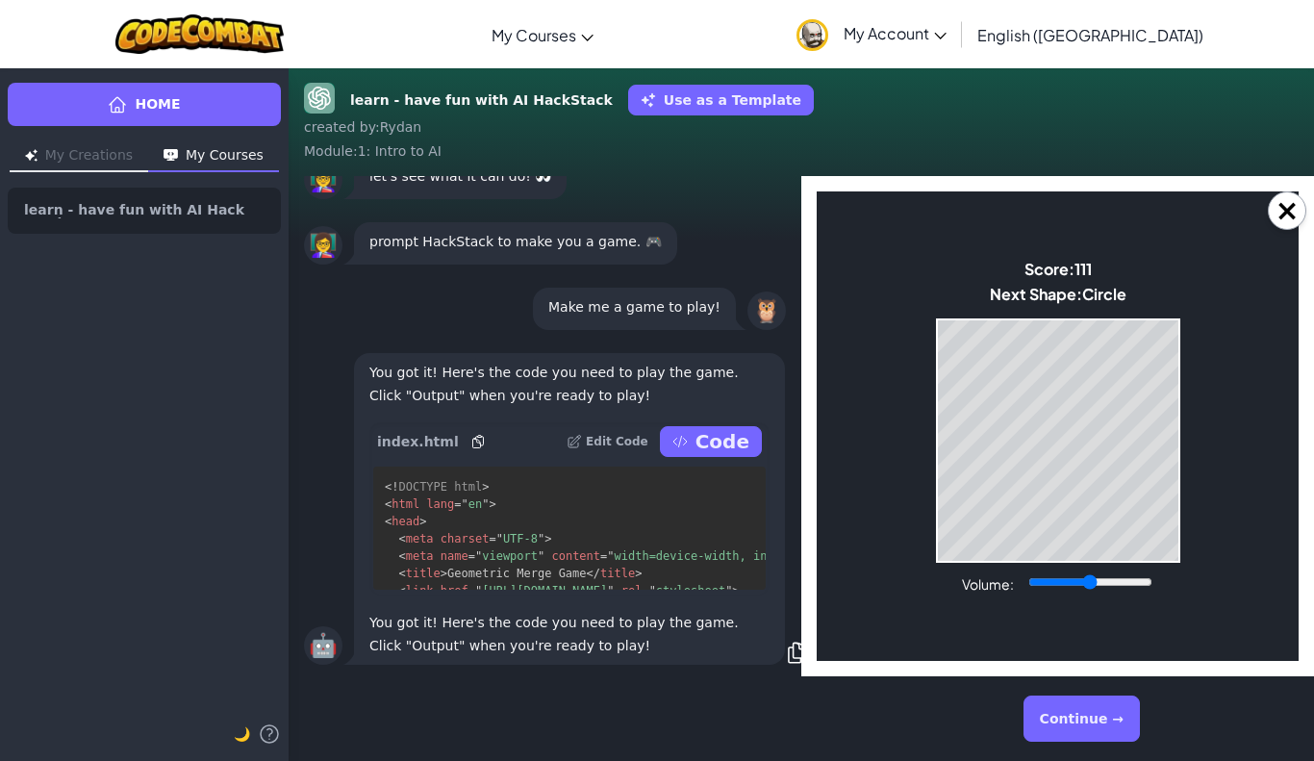
click at [1103, 288] on span "Circle" at bounding box center [1104, 294] width 44 height 20
click at [1167, 318] on div "Game Over Your stack reached the top! Restart" at bounding box center [1058, 440] width 244 height 244
click at [1169, 316] on body "Make a Star! Start Score: 131 Next Shape: Square Game Over Your stack reached t…" at bounding box center [1058, 425] width 482 height 469
click at [1040, 227] on body "Make a Star! Start Score: 157 Next Shape: Square Game Over Your stack reached t…" at bounding box center [1058, 425] width 482 height 469
click at [1047, 230] on body "Make a Star! Start Score: 157 Next Shape: Square Game Over Your stack reached t…" at bounding box center [1058, 425] width 482 height 469
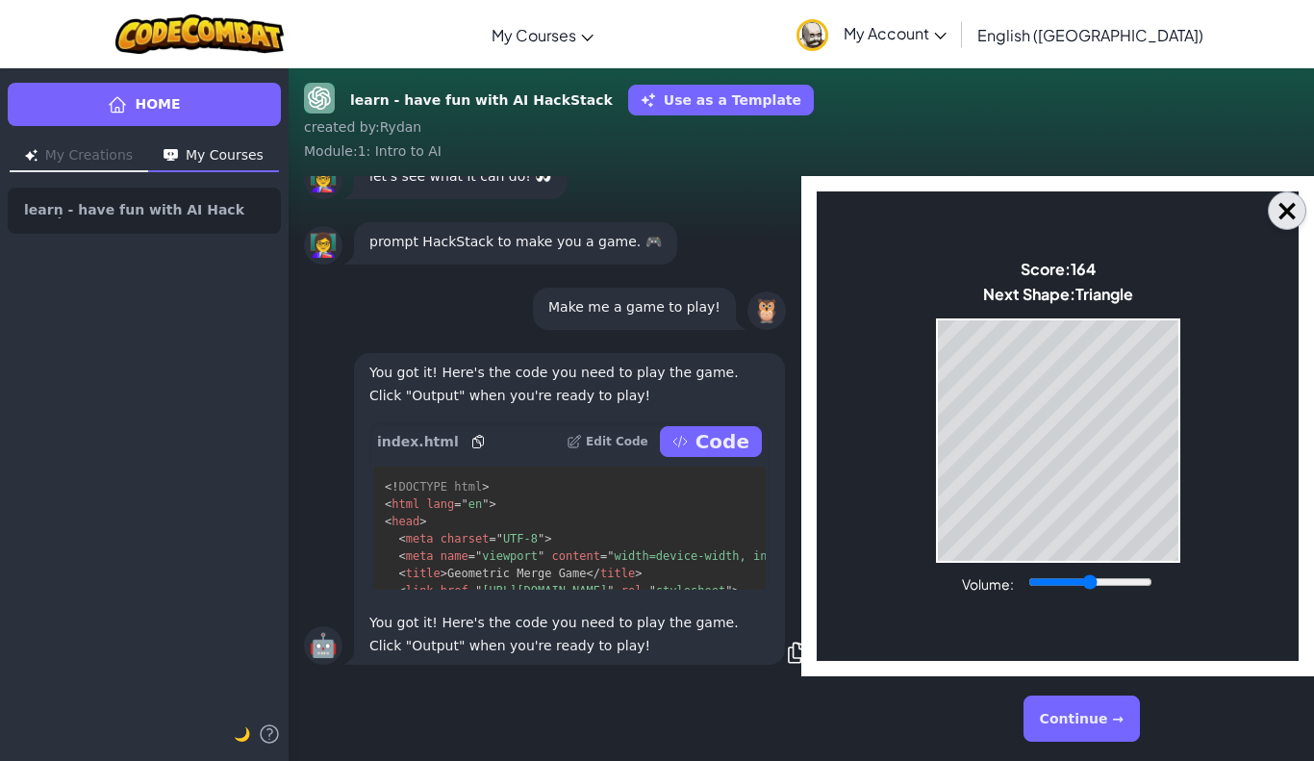
click at [1294, 209] on button "×" at bounding box center [1287, 210] width 38 height 38
